Goal: Task Accomplishment & Management: Complete application form

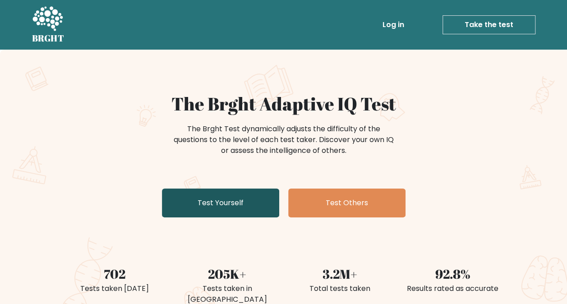
click at [231, 207] on link "Test Yourself" at bounding box center [220, 202] width 117 height 29
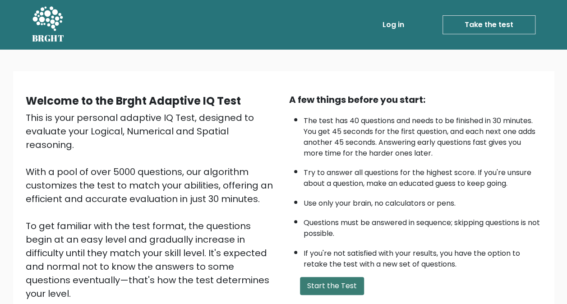
click at [329, 280] on button "Start the Test" at bounding box center [332, 286] width 64 height 18
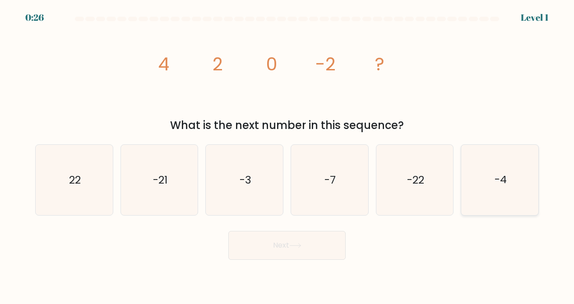
click at [488, 179] on icon "-4" at bounding box center [499, 180] width 70 height 70
click at [287, 154] on input "f. -4" at bounding box center [287, 153] width 0 height 2
radio input "true"
click at [285, 243] on button "Next" at bounding box center [286, 245] width 117 height 29
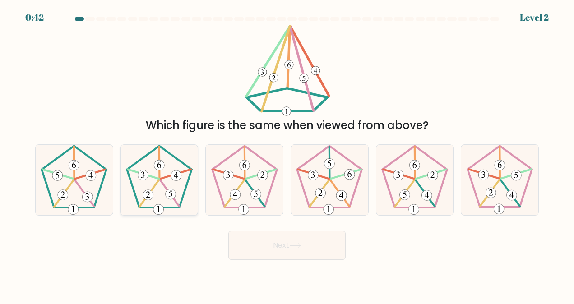
click at [172, 179] on icon at bounding box center [159, 180] width 70 height 70
click at [287, 154] on input "b." at bounding box center [287, 153] width 0 height 2
radio input "true"
click at [301, 244] on icon at bounding box center [295, 245] width 12 height 5
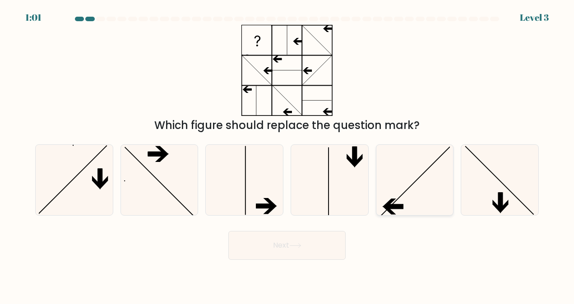
click at [392, 175] on icon at bounding box center [414, 180] width 70 height 70
click at [287, 154] on input "e." at bounding box center [287, 153] width 0 height 2
radio input "true"
click at [291, 246] on icon at bounding box center [295, 245] width 12 height 5
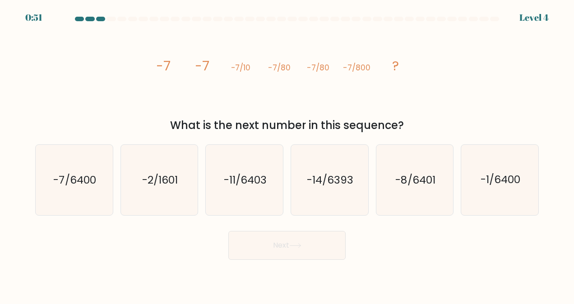
click at [291, 246] on icon at bounding box center [295, 245] width 12 height 5
click at [73, 189] on icon "-7/6400" at bounding box center [74, 180] width 70 height 70
click at [287, 154] on input "a. -7/6400" at bounding box center [287, 153] width 0 height 2
radio input "true"
click at [255, 240] on button "Next" at bounding box center [286, 245] width 117 height 29
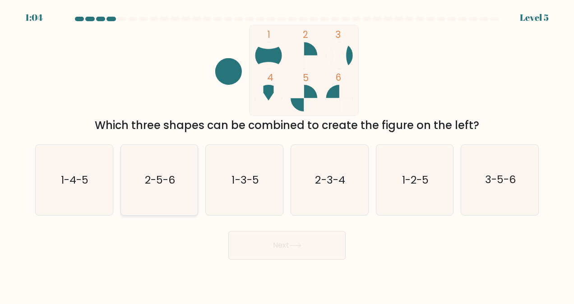
click at [181, 164] on icon "2-5-6" at bounding box center [159, 180] width 70 height 70
click at [287, 154] on input "b. 2-5-6" at bounding box center [287, 153] width 0 height 2
radio input "true"
click at [272, 257] on button "Next" at bounding box center [286, 245] width 117 height 29
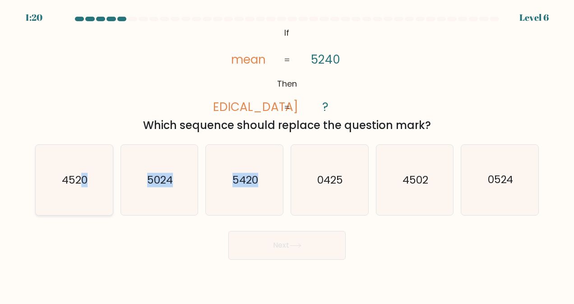
drag, startPoint x: 313, startPoint y: 178, endPoint x: 76, endPoint y: 175, distance: 237.6
click at [76, 175] on div "a. 4520 b. 5024 c." at bounding box center [287, 176] width 510 height 78
click at [76, 175] on text "4520" at bounding box center [75, 180] width 26 height 14
click at [287, 154] on input "a. 4520" at bounding box center [287, 153] width 0 height 2
radio input "true"
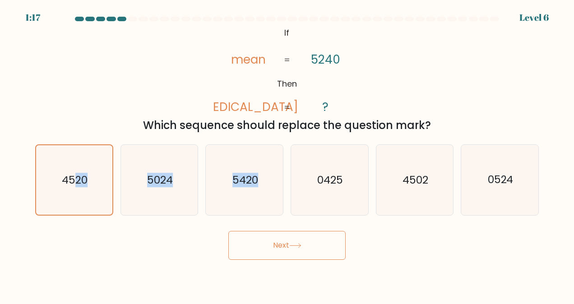
click at [292, 248] on button "Next" at bounding box center [286, 245] width 117 height 29
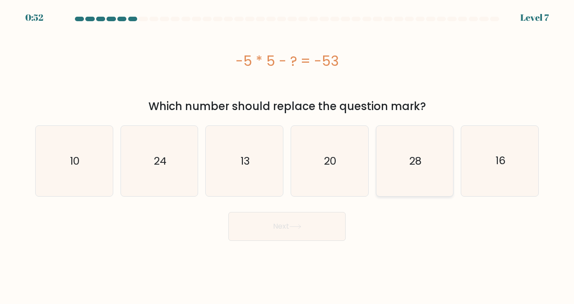
click at [436, 144] on icon "28" at bounding box center [414, 161] width 70 height 70
click at [287, 152] on input "e. 28" at bounding box center [287, 153] width 0 height 2
radio input "true"
click at [312, 222] on button "Next" at bounding box center [286, 226] width 117 height 29
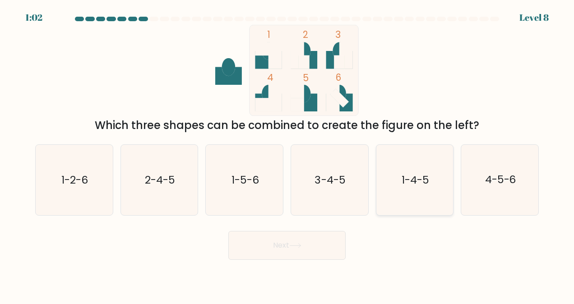
click at [411, 182] on text "1-4-5" at bounding box center [415, 180] width 28 height 14
click at [287, 154] on input "e. 1-4-5" at bounding box center [287, 153] width 0 height 2
radio input "true"
click at [316, 239] on button "Next" at bounding box center [286, 245] width 117 height 29
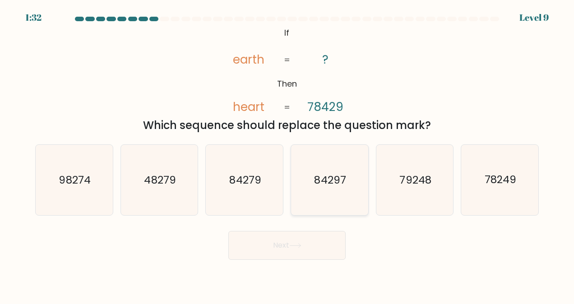
click at [338, 170] on icon "84297" at bounding box center [329, 180] width 70 height 70
click at [287, 154] on input "d. 84297" at bounding box center [287, 153] width 0 height 2
radio input "true"
click at [298, 253] on button "Next" at bounding box center [286, 245] width 117 height 29
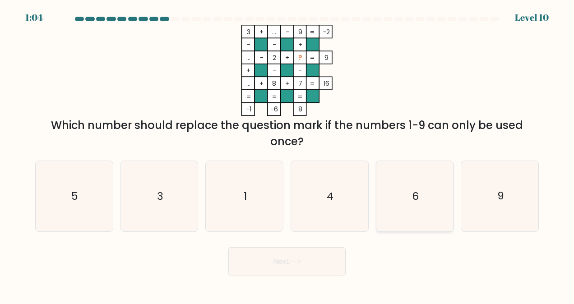
click at [433, 185] on icon "6" at bounding box center [414, 196] width 70 height 70
click at [287, 154] on input "e. 6" at bounding box center [287, 153] width 0 height 2
radio input "true"
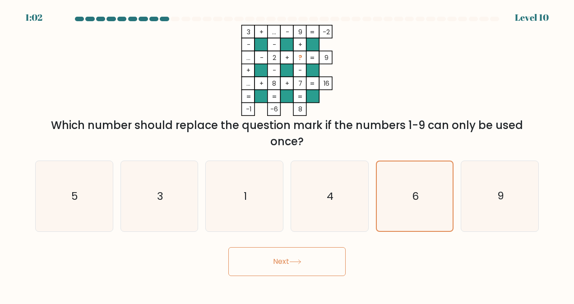
click at [301, 262] on icon at bounding box center [295, 261] width 12 height 5
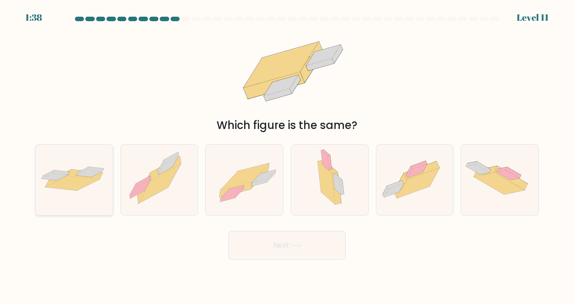
click at [96, 174] on icon at bounding box center [89, 173] width 26 height 7
click at [287, 154] on input "a." at bounding box center [287, 153] width 0 height 2
radio input "true"
click at [308, 236] on button "Next" at bounding box center [286, 245] width 117 height 29
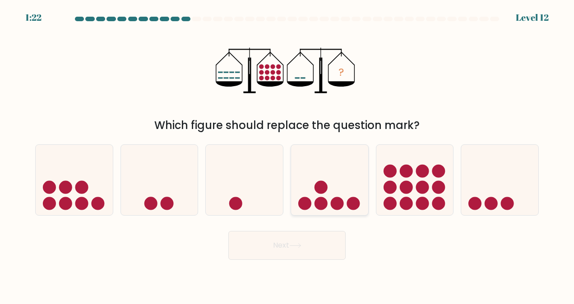
click at [329, 183] on icon at bounding box center [329, 180] width 77 height 64
click at [287, 154] on input "d." at bounding box center [287, 153] width 0 height 2
radio input "true"
click at [306, 252] on button "Next" at bounding box center [286, 245] width 117 height 29
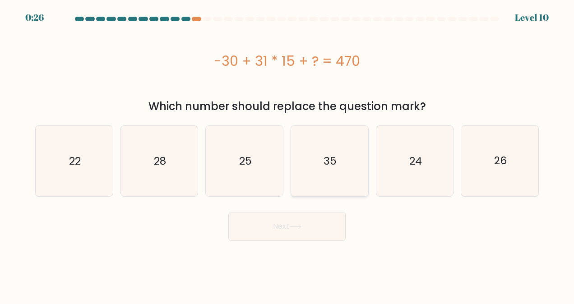
click at [330, 134] on icon "35" at bounding box center [329, 161] width 70 height 70
click at [287, 152] on input "d. 35" at bounding box center [287, 153] width 0 height 2
radio input "true"
click at [318, 223] on button "Next" at bounding box center [286, 226] width 117 height 29
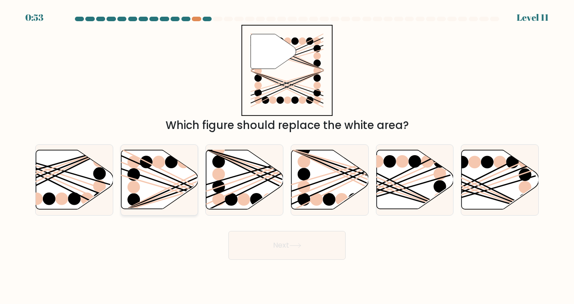
click at [160, 168] on ellipse at bounding box center [158, 162] width 13 height 13
click at [287, 154] on input "b." at bounding box center [287, 153] width 0 height 2
radio input "true"
click at [327, 238] on button "Next" at bounding box center [286, 245] width 117 height 29
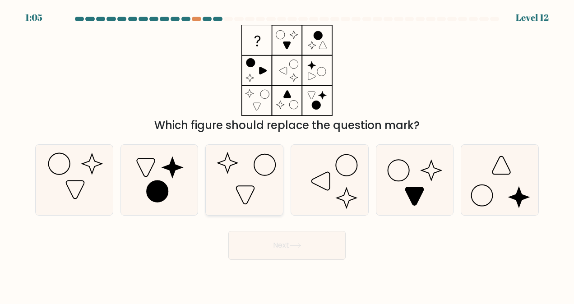
click at [258, 174] on icon at bounding box center [244, 180] width 70 height 70
click at [287, 154] on input "c." at bounding box center [287, 153] width 0 height 2
radio input "true"
click at [289, 242] on button "Next" at bounding box center [286, 245] width 117 height 29
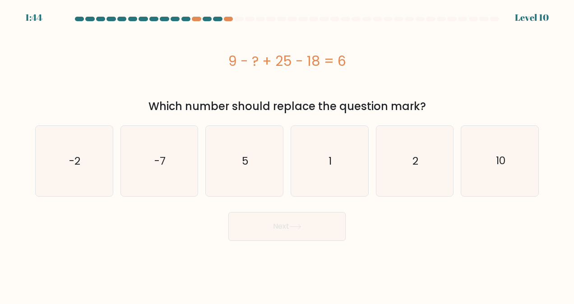
click at [340, 121] on div "a. -2 b. -7 c." at bounding box center [287, 157] width 510 height 78
click at [493, 150] on icon "10" at bounding box center [499, 161] width 70 height 70
click at [287, 152] on input "f. 10" at bounding box center [287, 153] width 0 height 2
radio input "true"
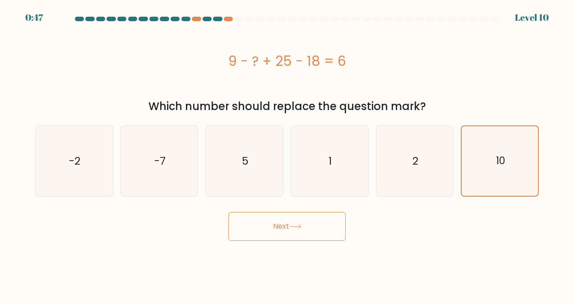
click at [297, 220] on button "Next" at bounding box center [286, 226] width 117 height 29
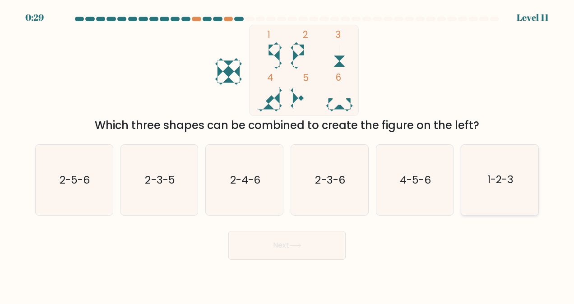
click at [506, 183] on text "1-2-3" at bounding box center [500, 180] width 26 height 14
click at [287, 154] on input "f. 1-2-3" at bounding box center [287, 153] width 0 height 2
radio input "true"
click at [285, 248] on button "Next" at bounding box center [286, 245] width 117 height 29
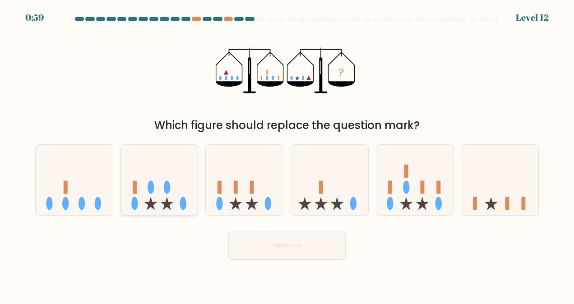
click at [169, 186] on ellipse at bounding box center [167, 186] width 7 height 13
click at [287, 154] on input "b." at bounding box center [287, 153] width 0 height 2
radio input "true"
click at [285, 244] on button "Next" at bounding box center [286, 245] width 117 height 29
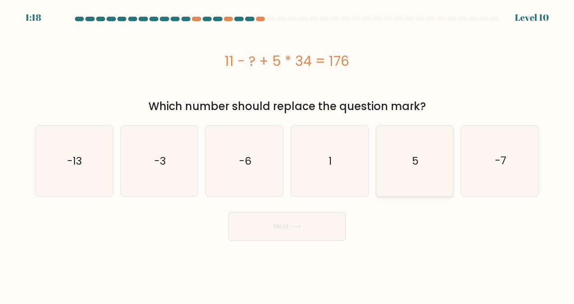
click at [440, 158] on icon "5" at bounding box center [414, 161] width 70 height 70
click at [287, 154] on input "e. 5" at bounding box center [287, 153] width 0 height 2
radio input "true"
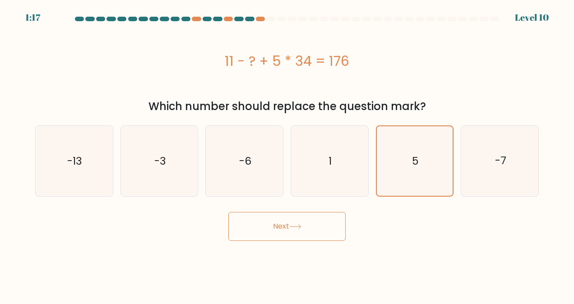
click at [299, 220] on button "Next" at bounding box center [286, 226] width 117 height 29
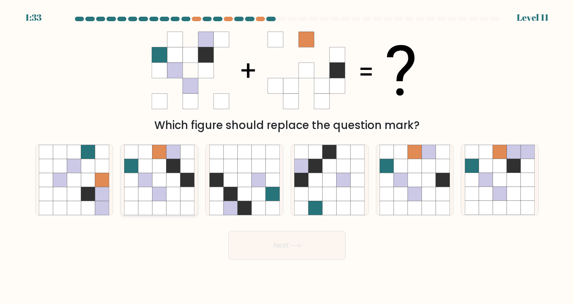
click at [157, 178] on icon at bounding box center [159, 180] width 14 height 14
click at [287, 154] on input "b." at bounding box center [287, 153] width 0 height 2
radio input "true"
click at [275, 243] on button "Next" at bounding box center [286, 245] width 117 height 29
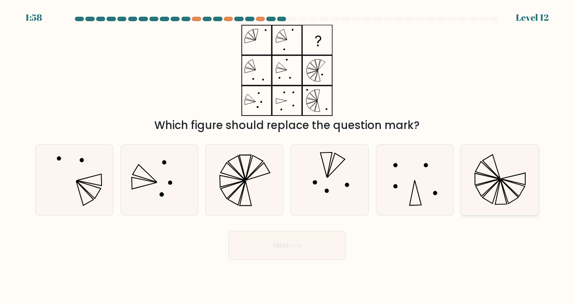
click at [501, 170] on icon at bounding box center [499, 180] width 70 height 70
click at [287, 154] on input "f." at bounding box center [287, 153] width 0 height 2
radio input "true"
click at [329, 243] on button "Next" at bounding box center [286, 245] width 117 height 29
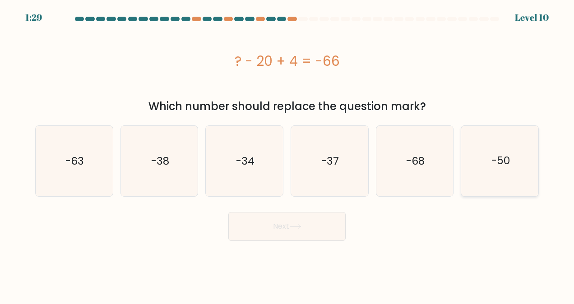
click at [497, 159] on text "-50" at bounding box center [500, 161] width 18 height 14
click at [287, 154] on input "f. -50" at bounding box center [287, 153] width 0 height 2
radio input "true"
click at [310, 216] on button "Next" at bounding box center [286, 226] width 117 height 29
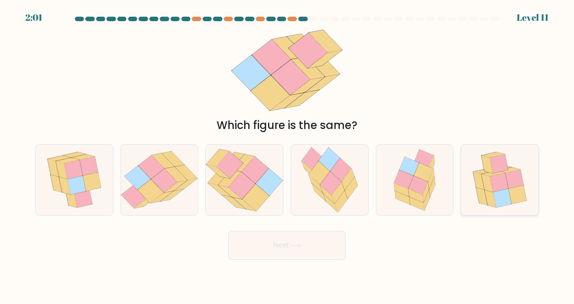
click at [515, 192] on icon at bounding box center [517, 194] width 18 height 19
click at [287, 154] on input "f." at bounding box center [287, 153] width 0 height 2
radio input "true"
click at [317, 246] on button "Next" at bounding box center [286, 245] width 117 height 29
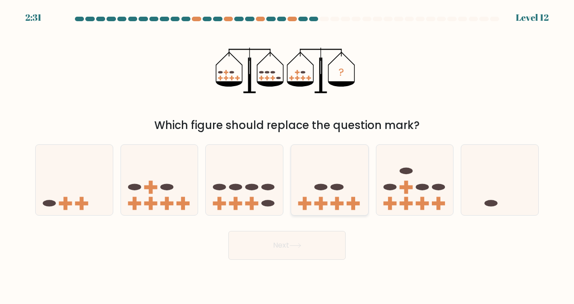
click at [349, 180] on icon at bounding box center [329, 180] width 77 height 64
click at [287, 154] on input "d." at bounding box center [287, 153] width 0 height 2
radio input "true"
click at [302, 242] on button "Next" at bounding box center [286, 245] width 117 height 29
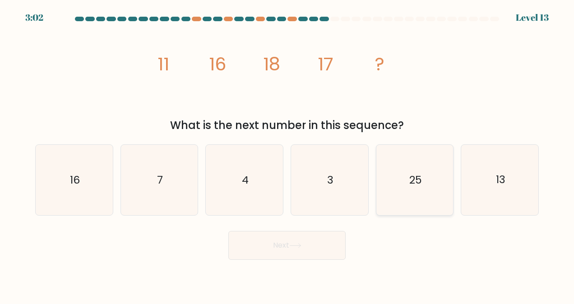
click at [412, 179] on text "25" at bounding box center [415, 180] width 13 height 14
click at [287, 154] on input "e. 25" at bounding box center [287, 153] width 0 height 2
radio input "true"
click at [317, 235] on button "Next" at bounding box center [286, 245] width 117 height 29
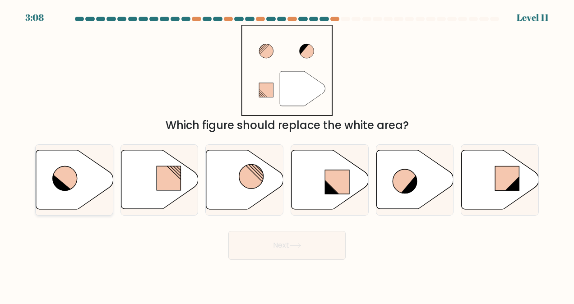
click at [96, 178] on icon at bounding box center [74, 179] width 77 height 59
click at [287, 154] on input "a." at bounding box center [287, 153] width 0 height 2
radio input "true"
click at [286, 244] on button "Next" at bounding box center [286, 245] width 117 height 29
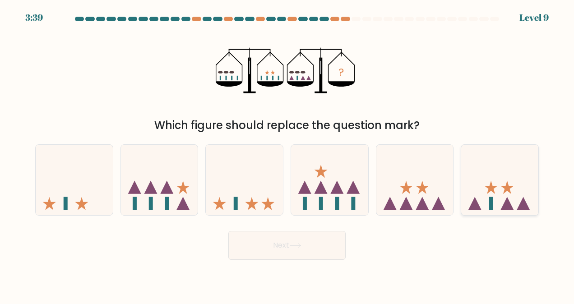
click at [479, 161] on icon at bounding box center [499, 180] width 77 height 64
click at [287, 154] on input "f." at bounding box center [287, 153] width 0 height 2
radio input "true"
click at [301, 249] on button "Next" at bounding box center [286, 245] width 117 height 29
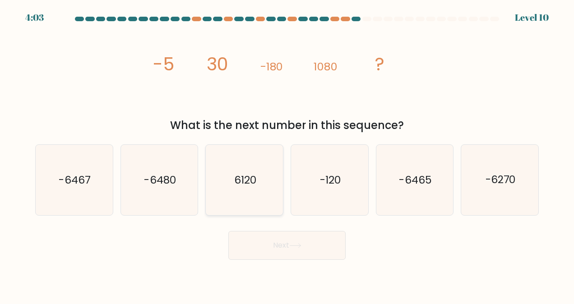
click at [242, 179] on text "6120" at bounding box center [245, 180] width 22 height 14
click at [287, 154] on input "c. 6120" at bounding box center [287, 153] width 0 height 2
radio input "true"
click at [324, 252] on button "Next" at bounding box center [286, 245] width 117 height 29
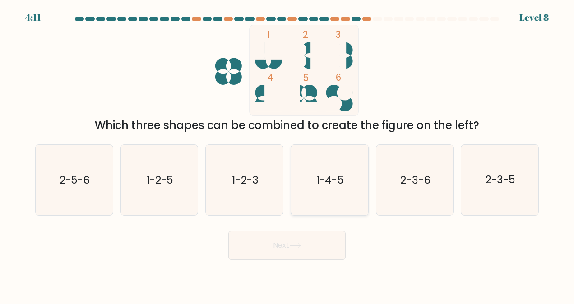
click at [331, 186] on text "1-4-5" at bounding box center [330, 180] width 28 height 14
click at [287, 154] on input "d. 1-4-5" at bounding box center [287, 153] width 0 height 2
radio input "true"
click at [307, 250] on button "Next" at bounding box center [286, 245] width 117 height 29
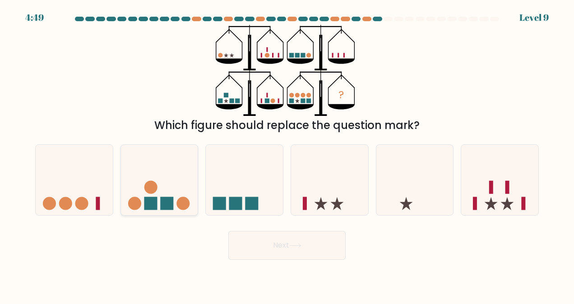
click at [186, 199] on circle at bounding box center [182, 203] width 13 height 13
click at [287, 154] on input "b." at bounding box center [287, 153] width 0 height 2
radio input "true"
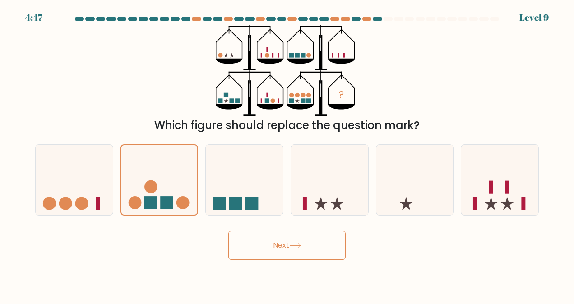
click at [278, 250] on button "Next" at bounding box center [286, 245] width 117 height 29
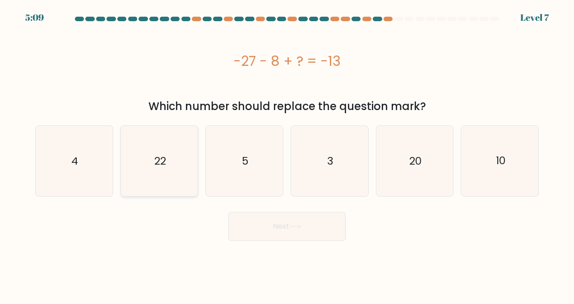
click at [176, 174] on icon "22" at bounding box center [159, 161] width 70 height 70
click at [287, 154] on input "b. 22" at bounding box center [287, 153] width 0 height 2
radio input "true"
click at [293, 228] on icon at bounding box center [295, 226] width 12 height 5
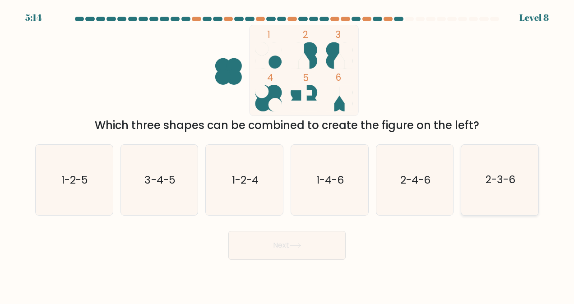
click at [487, 174] on text "2-3-6" at bounding box center [500, 180] width 30 height 14
click at [287, 154] on input "f. 2-3-6" at bounding box center [287, 153] width 0 height 2
radio input "true"
click at [307, 249] on button "Next" at bounding box center [286, 245] width 117 height 29
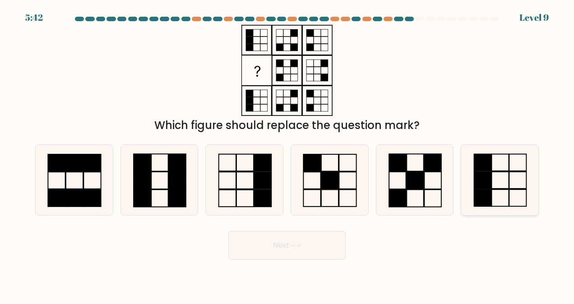
click at [511, 160] on icon at bounding box center [499, 180] width 70 height 70
click at [287, 154] on input "f." at bounding box center [287, 153] width 0 height 2
radio input "true"
click at [317, 248] on button "Next" at bounding box center [286, 245] width 117 height 29
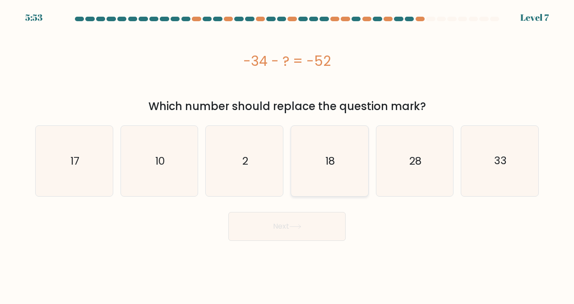
click at [349, 157] on icon "18" at bounding box center [329, 161] width 70 height 70
click at [287, 154] on input "d. 18" at bounding box center [287, 153] width 0 height 2
radio input "true"
click at [319, 225] on button "Next" at bounding box center [286, 226] width 117 height 29
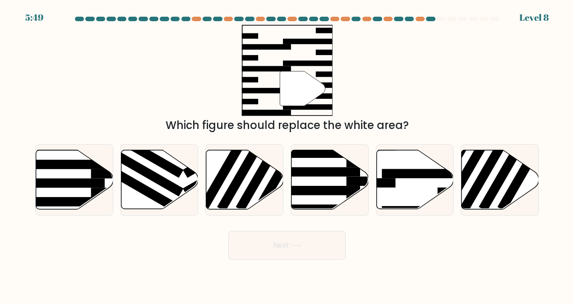
click at [319, 225] on form at bounding box center [287, 138] width 574 height 243
click at [410, 174] on rect at bounding box center [423, 173] width 84 height 9
click at [287, 154] on input "e." at bounding box center [287, 153] width 0 height 2
radio input "true"
click at [323, 250] on button "Next" at bounding box center [286, 245] width 117 height 29
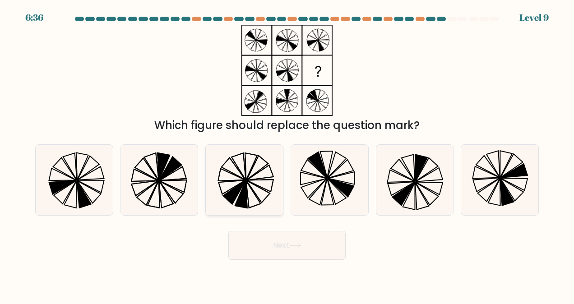
click at [245, 164] on icon at bounding box center [251, 166] width 12 height 27
click at [287, 154] on input "c." at bounding box center [287, 153] width 0 height 2
radio input "true"
click at [289, 249] on button "Next" at bounding box center [286, 245] width 117 height 29
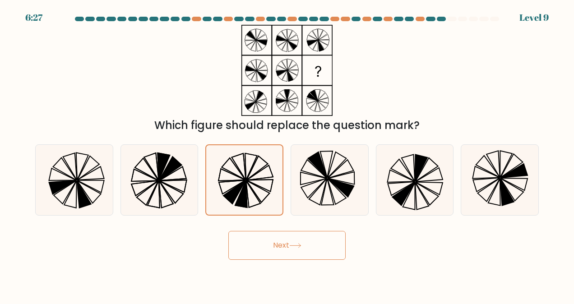
click at [295, 243] on icon at bounding box center [295, 245] width 12 height 5
click at [256, 240] on button "Next" at bounding box center [286, 245] width 117 height 29
click at [235, 165] on icon at bounding box center [244, 179] width 69 height 69
click at [287, 154] on input "c." at bounding box center [287, 153] width 0 height 2
click at [280, 239] on button "Next" at bounding box center [286, 245] width 117 height 29
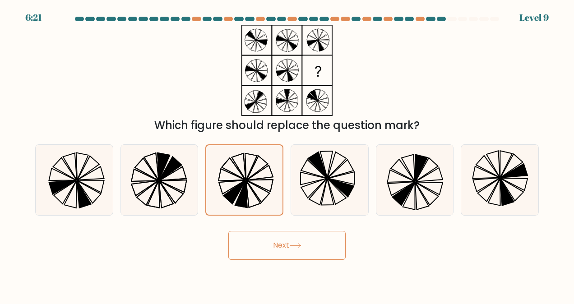
click at [280, 239] on button "Next" at bounding box center [286, 245] width 117 height 29
click at [300, 247] on icon at bounding box center [294, 245] width 11 height 4
click at [328, 190] on icon at bounding box center [329, 180] width 70 height 70
click at [287, 154] on input "d." at bounding box center [287, 153] width 0 height 2
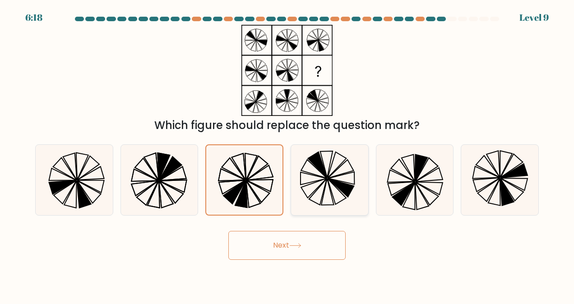
radio input "true"
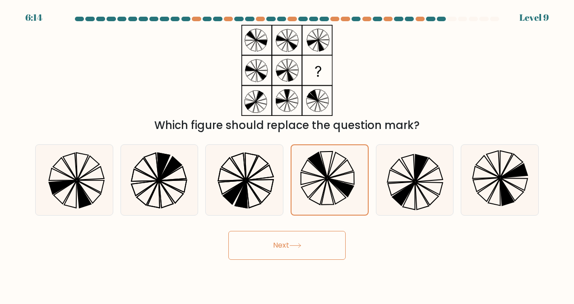
click at [295, 251] on button "Next" at bounding box center [286, 245] width 117 height 29
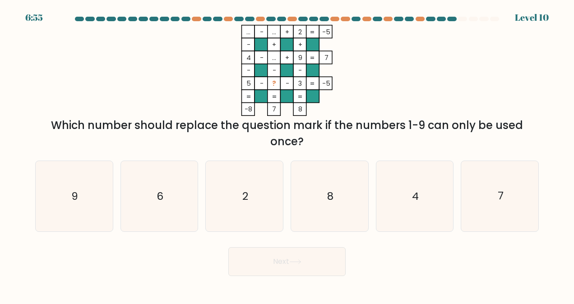
drag, startPoint x: 330, startPoint y: 194, endPoint x: 317, endPoint y: 136, distance: 59.6
click at [317, 136] on form at bounding box center [287, 146] width 574 height 259
drag, startPoint x: 317, startPoint y: 136, endPoint x: 439, endPoint y: 69, distance: 138.8
click at [439, 69] on div "... - ... + 2 -5 - + + 4 - ... + 9 7 - - - 5 - ? - 3 = -5 = = = = -8 7 8 = Whic…" at bounding box center [287, 87] width 514 height 125
click at [353, 206] on icon "8" at bounding box center [329, 196] width 70 height 70
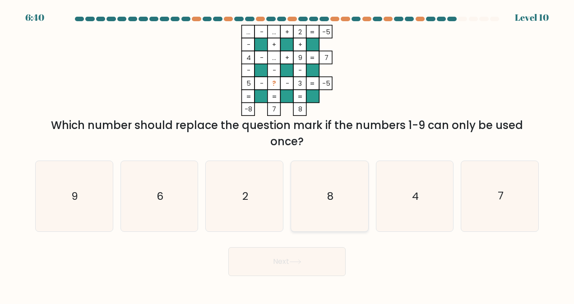
click at [287, 154] on input "d. 8" at bounding box center [287, 153] width 0 height 2
radio input "true"
click at [299, 266] on button "Next" at bounding box center [286, 261] width 117 height 29
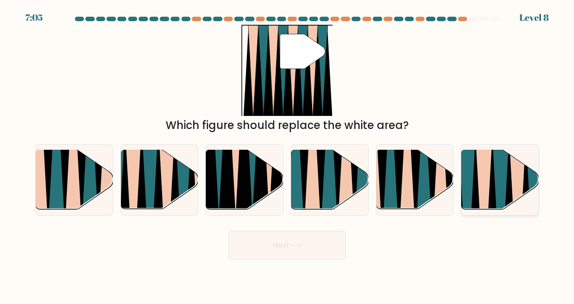
click at [485, 161] on icon at bounding box center [484, 212] width 18 height 154
click at [287, 154] on input "f." at bounding box center [287, 153] width 0 height 2
radio input "true"
click at [325, 238] on button "Next" at bounding box center [286, 245] width 117 height 29
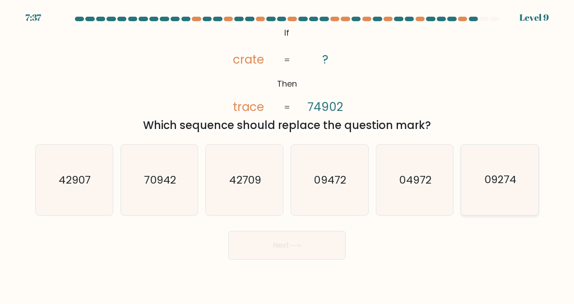
click at [469, 178] on icon "09274" at bounding box center [499, 180] width 70 height 70
click at [287, 154] on input "f. 09274" at bounding box center [287, 153] width 0 height 2
radio input "true"
click at [315, 234] on button "Next" at bounding box center [286, 245] width 117 height 29
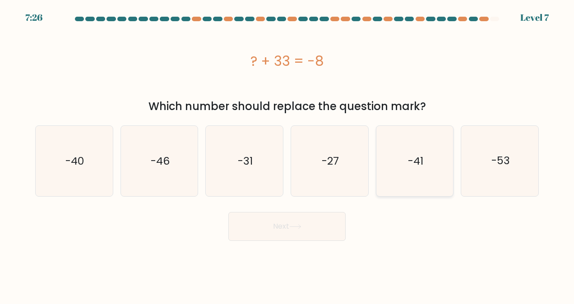
click at [416, 140] on icon "-41" at bounding box center [414, 161] width 70 height 70
click at [287, 152] on input "e. -41" at bounding box center [287, 153] width 0 height 2
radio input "true"
click at [320, 233] on button "Next" at bounding box center [286, 226] width 117 height 29
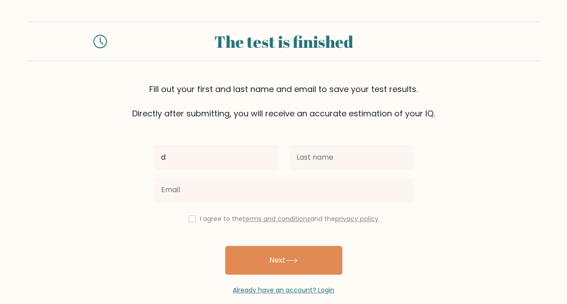
type input "Dimple"
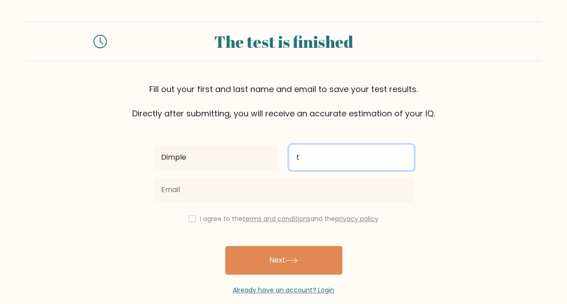
type input "Tagaan"
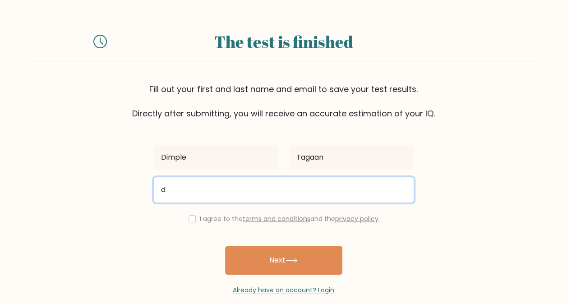
type input "dimnes0618@gmail.com"
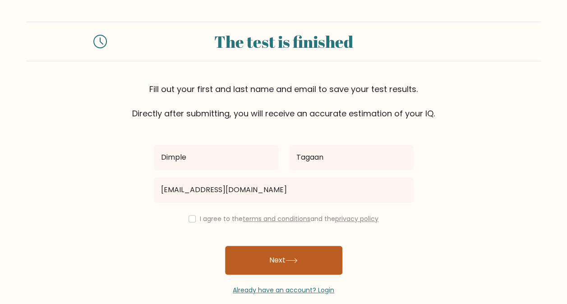
click at [266, 247] on button "Next" at bounding box center [283, 260] width 117 height 29
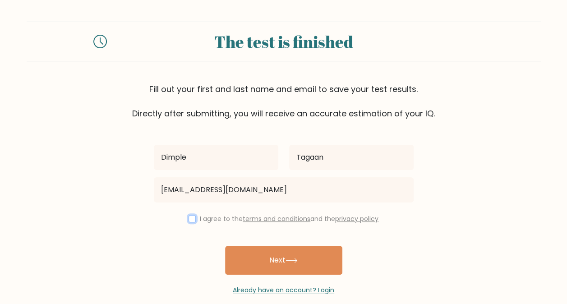
click at [191, 216] on input "checkbox" at bounding box center [191, 218] width 7 height 7
checkbox input "true"
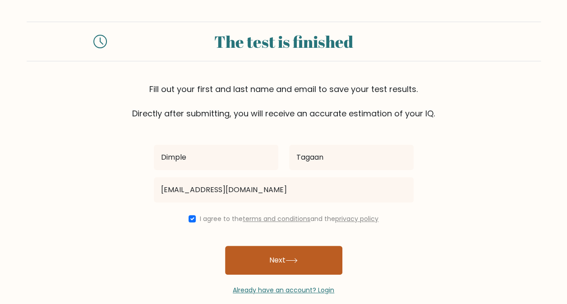
click at [282, 257] on button "Next" at bounding box center [283, 260] width 117 height 29
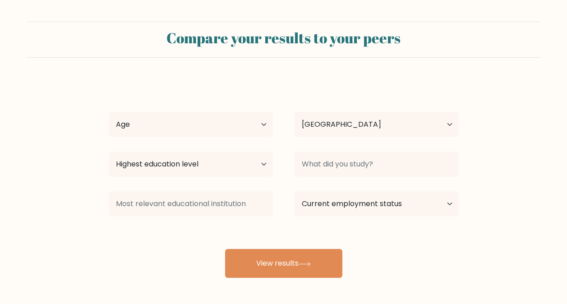
select select "PH"
click at [252, 127] on select "Age Under 18 years old 18-24 years old 25-34 years old 35-44 years old 45-54 ye…" at bounding box center [191, 124] width 164 height 25
select select "25_34"
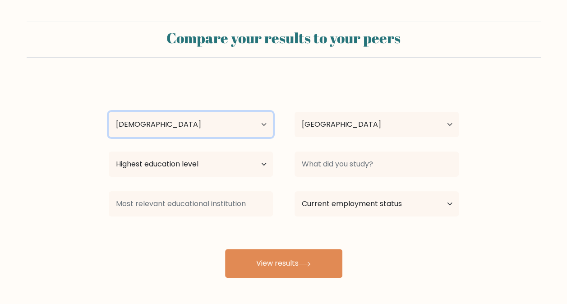
click at [109, 112] on select "Age Under 18 years old 18-24 years old 25-34 years old 35-44 years old 45-54 ye…" at bounding box center [191, 124] width 164 height 25
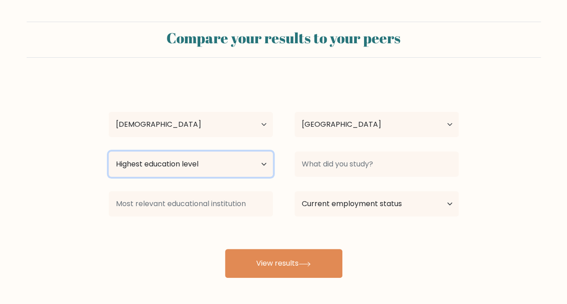
click at [252, 156] on select "Highest education level No schooling Primary Lower Secondary Upper Secondary Oc…" at bounding box center [191, 163] width 164 height 25
select select "bachelors_degree"
click at [109, 151] on select "Highest education level No schooling Primary Lower Secondary Upper Secondary Oc…" at bounding box center [191, 163] width 164 height 25
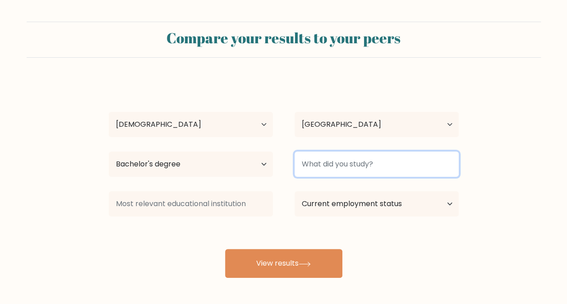
click at [408, 161] on input at bounding box center [376, 163] width 164 height 25
type input "B"
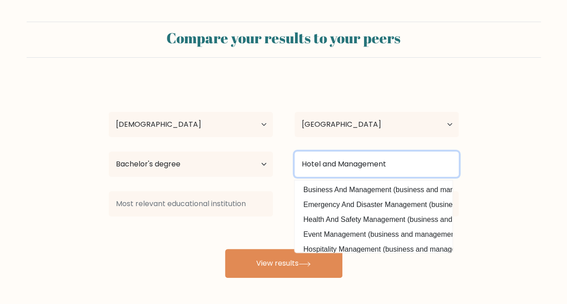
type input "Hotel and Management"
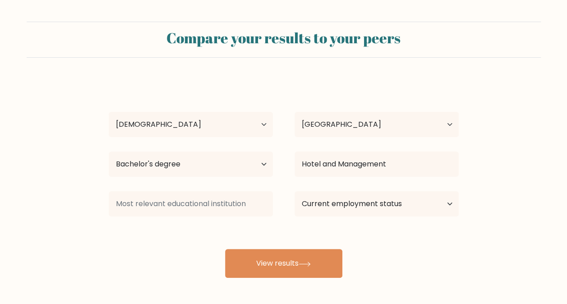
click at [515, 161] on form "Compare your results to your peers Dimple Tagaan Age Under 18 years old 18-24 y…" at bounding box center [283, 150] width 567 height 256
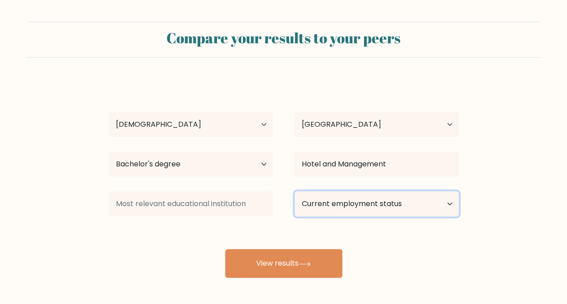
click at [442, 202] on select "Current employment status Employed Student Retired Other / prefer not to answer" at bounding box center [376, 203] width 164 height 25
select select "other"
click at [294, 191] on select "Current employment status Employed Student Retired Other / prefer not to answer" at bounding box center [376, 203] width 164 height 25
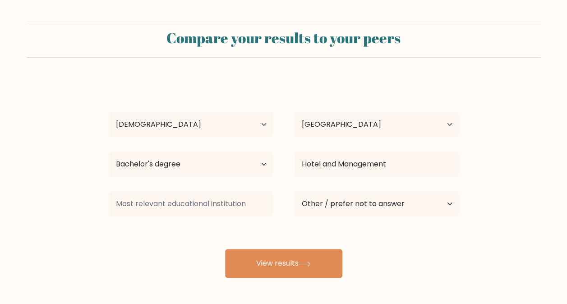
click at [322, 278] on div "Compare your results to your peers Dimple Tagaan Age Under 18 years old 18-24 y…" at bounding box center [283, 171] width 567 height 342
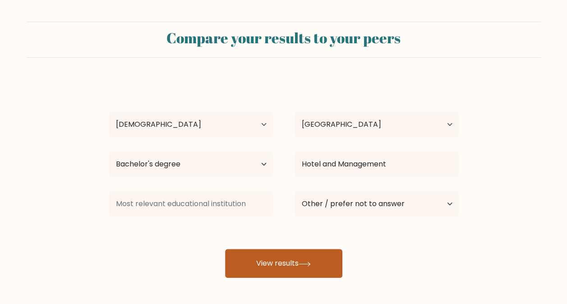
click at [312, 259] on button "View results" at bounding box center [283, 263] width 117 height 29
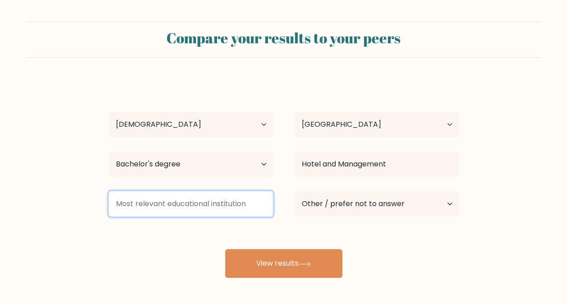
click at [197, 204] on input at bounding box center [191, 203] width 164 height 25
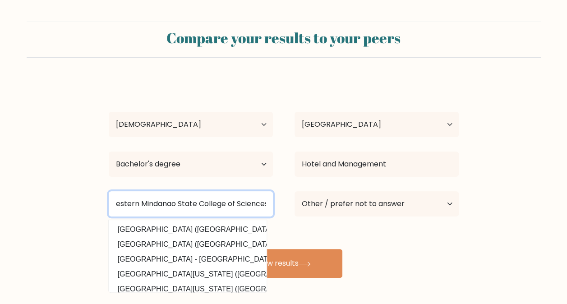
scroll to position [0, 30]
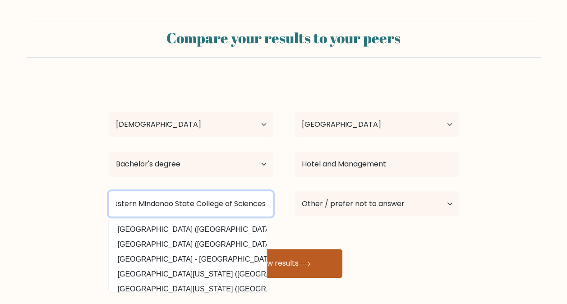
type input "Northwestern Mindanao State College of Sciences"
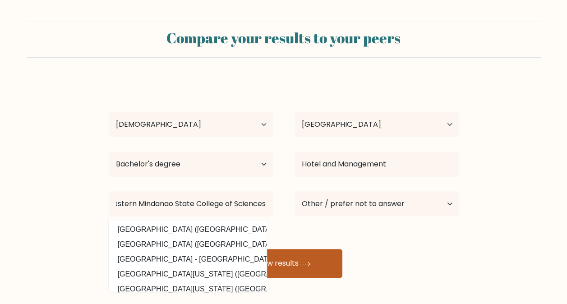
scroll to position [0, 0]
click at [327, 254] on button "View results" at bounding box center [283, 263] width 117 height 29
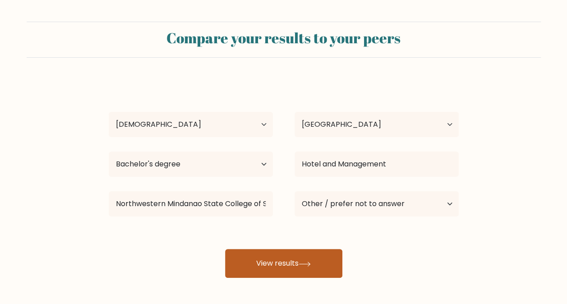
click at [327, 254] on button "View results" at bounding box center [283, 263] width 117 height 29
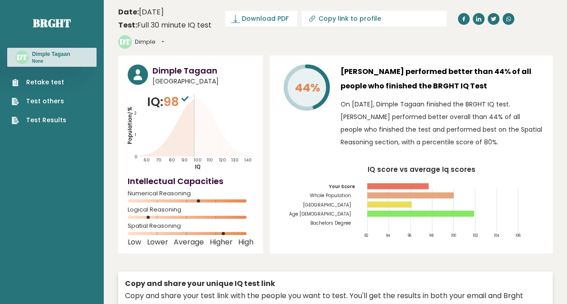
click at [366, 18] on input "Copy link to profile" at bounding box center [379, 18] width 123 height 7
type input "https://brght.org/profile/dimple-tagaan/?utm_source=share&utm_medium=copy&utm_c…"
click at [278, 20] on span "Download PDF" at bounding box center [265, 18] width 47 height 9
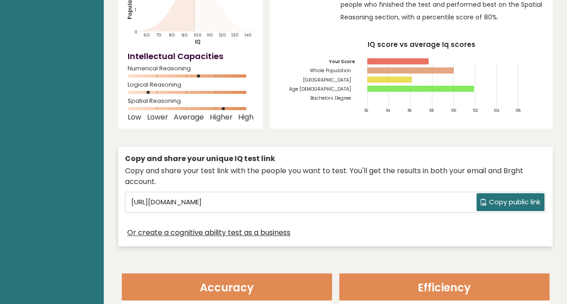
scroll to position [126, 0]
